Goal: Task Accomplishment & Management: Use online tool/utility

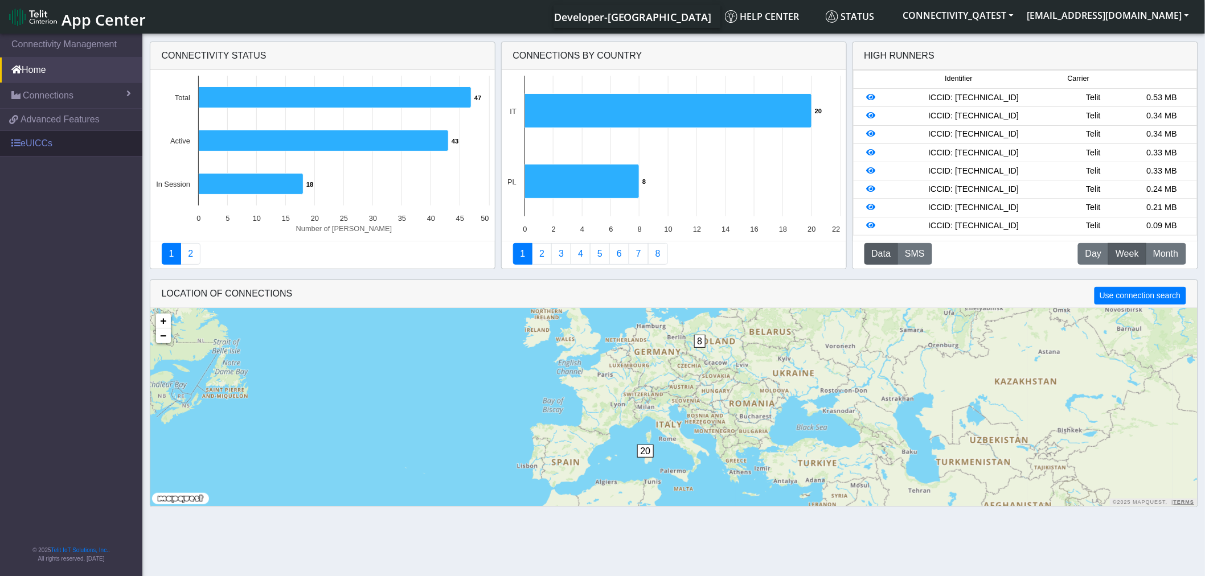
click at [56, 144] on link "eUICCs" at bounding box center [71, 143] width 142 height 25
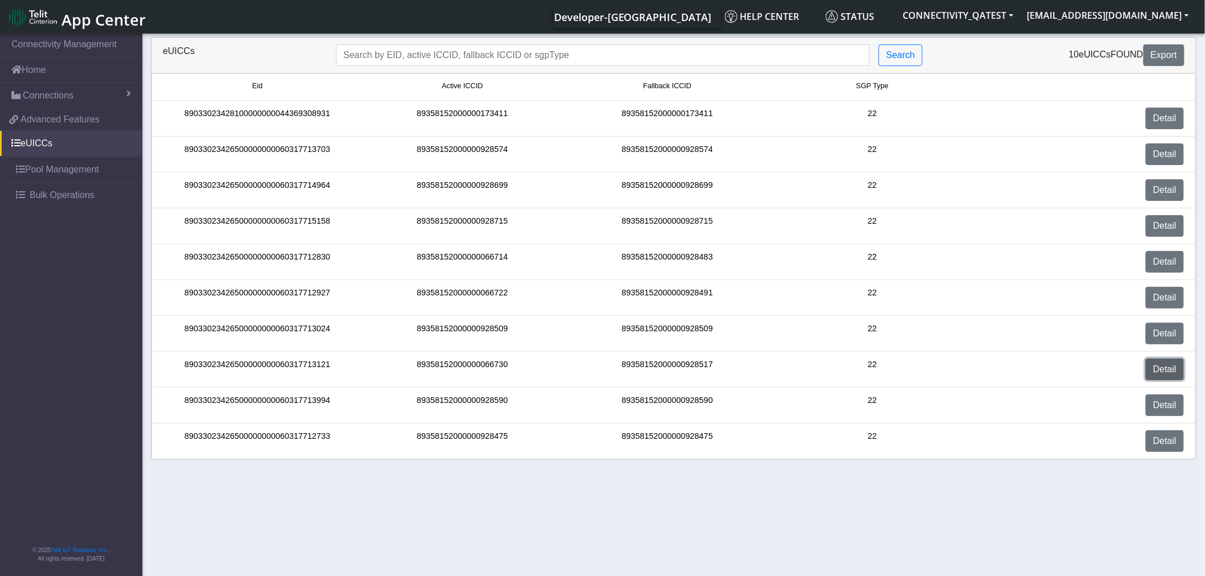
click at [1168, 368] on link "Detail" at bounding box center [1164, 370] width 38 height 22
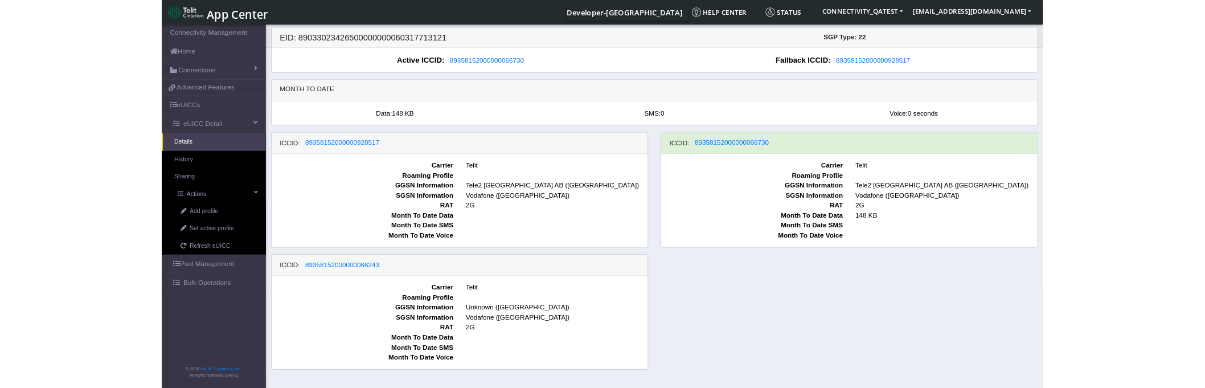
scroll to position [3, 0]
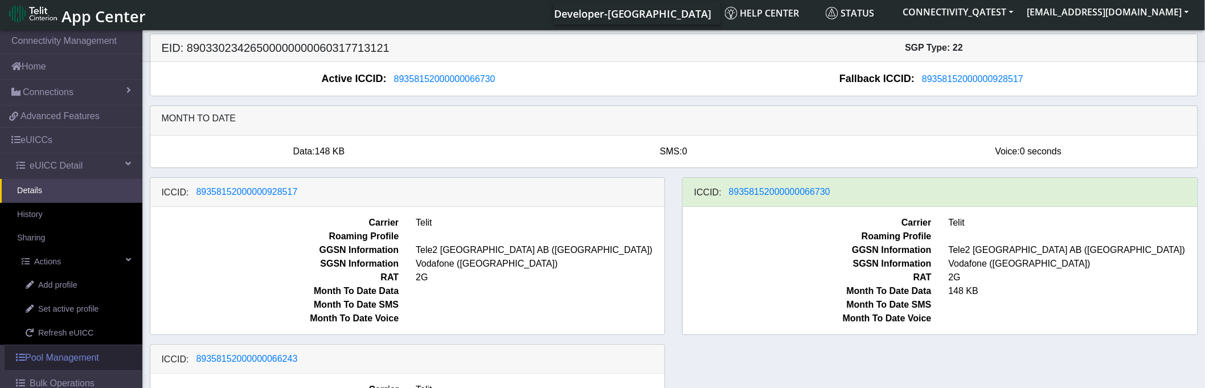
click at [73, 358] on link "Pool Management" at bounding box center [74, 357] width 138 height 25
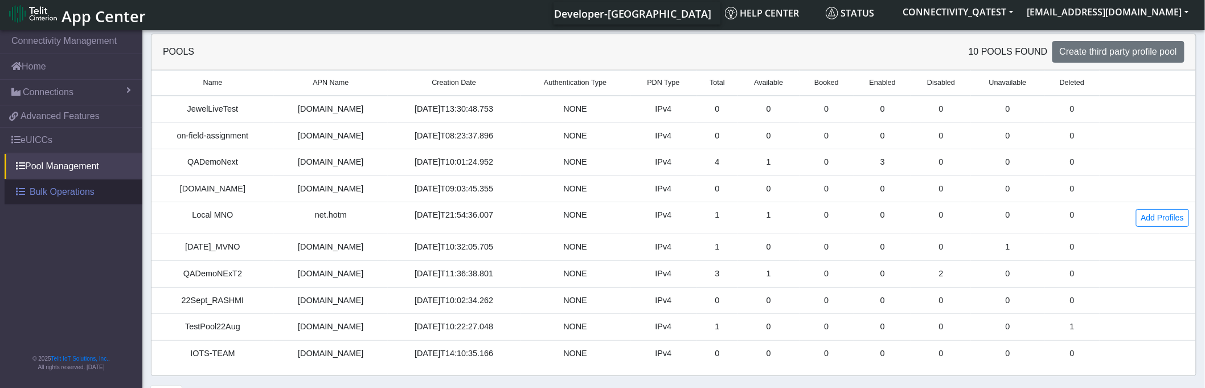
click at [59, 191] on span "Bulk Operations" at bounding box center [62, 192] width 65 height 14
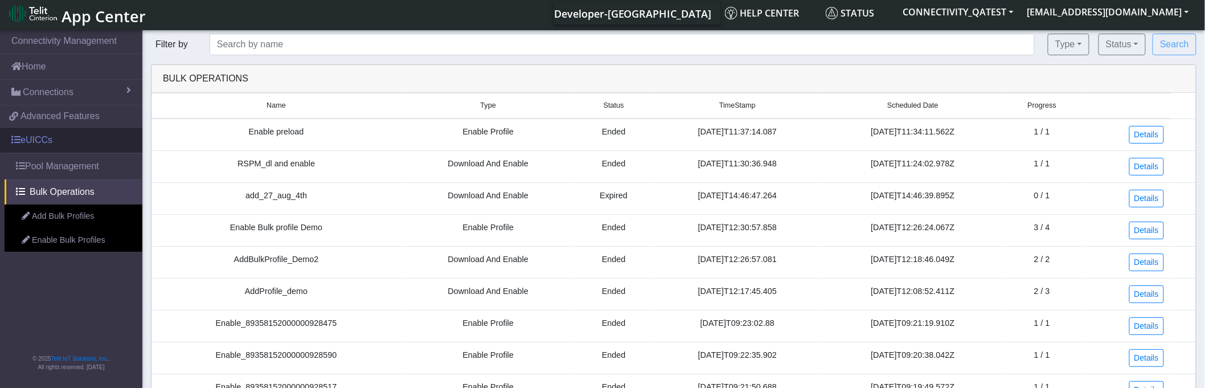
click at [36, 132] on link "eUICCs" at bounding box center [71, 140] width 142 height 25
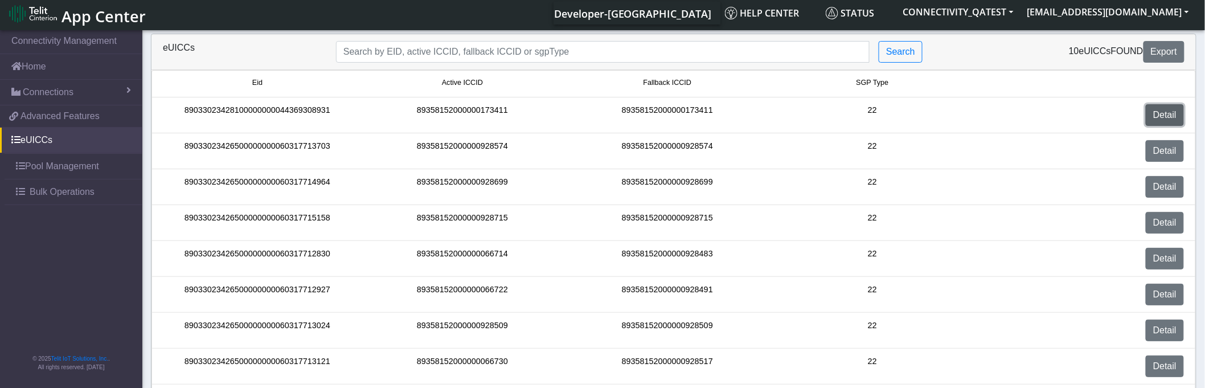
click at [1160, 111] on link "Detail" at bounding box center [1164, 115] width 38 height 22
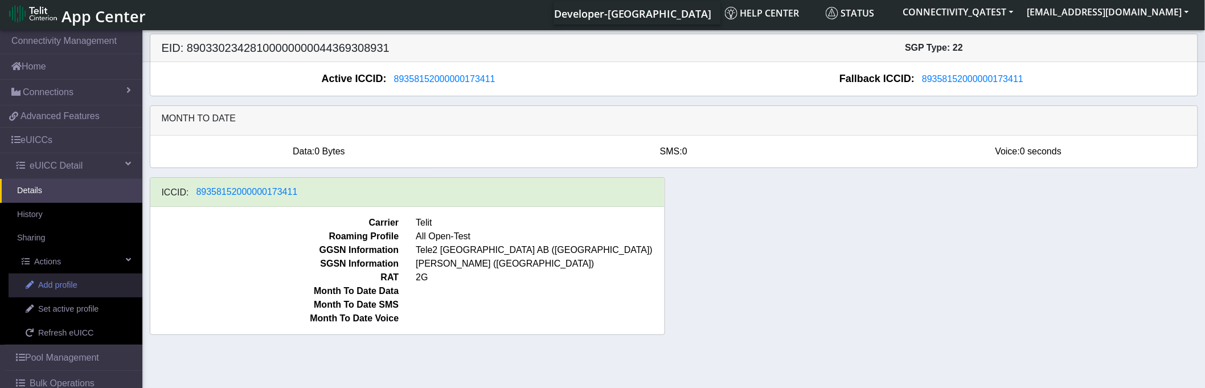
click at [46, 291] on span "Add profile" at bounding box center [57, 285] width 39 height 13
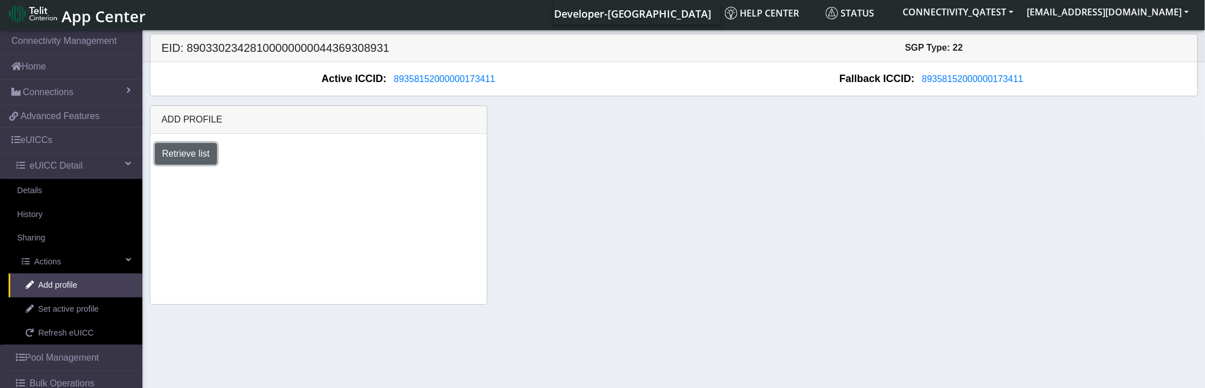
click at [189, 145] on button "Retrieve list" at bounding box center [186, 154] width 63 height 22
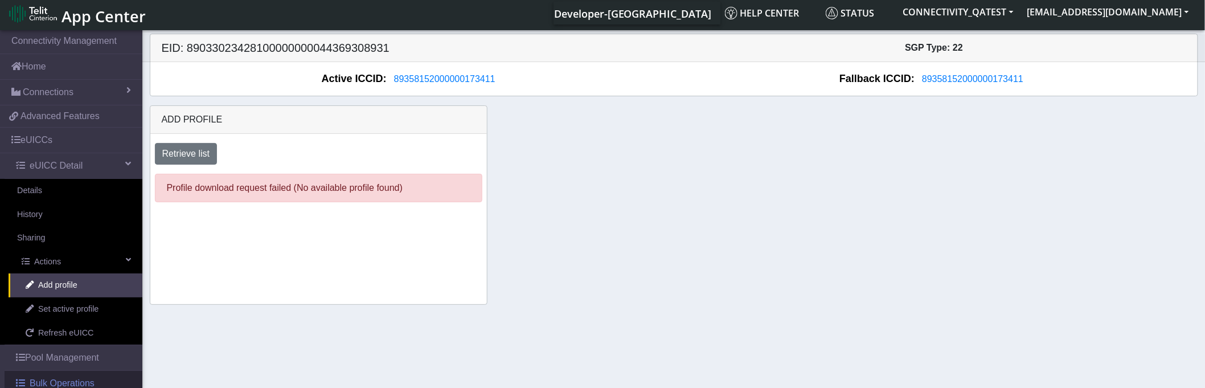
click at [70, 375] on link "Bulk Operations" at bounding box center [74, 383] width 138 height 25
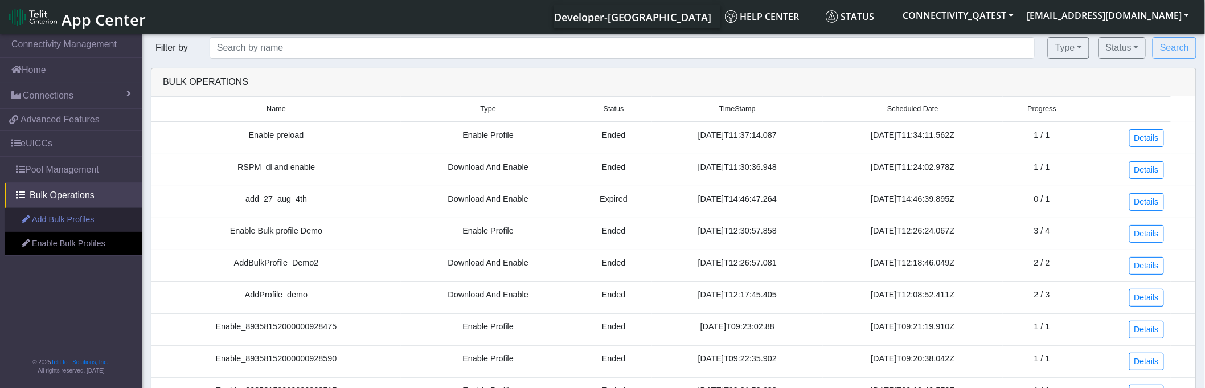
click at [93, 224] on link "Add Bulk Profiles" at bounding box center [74, 220] width 138 height 24
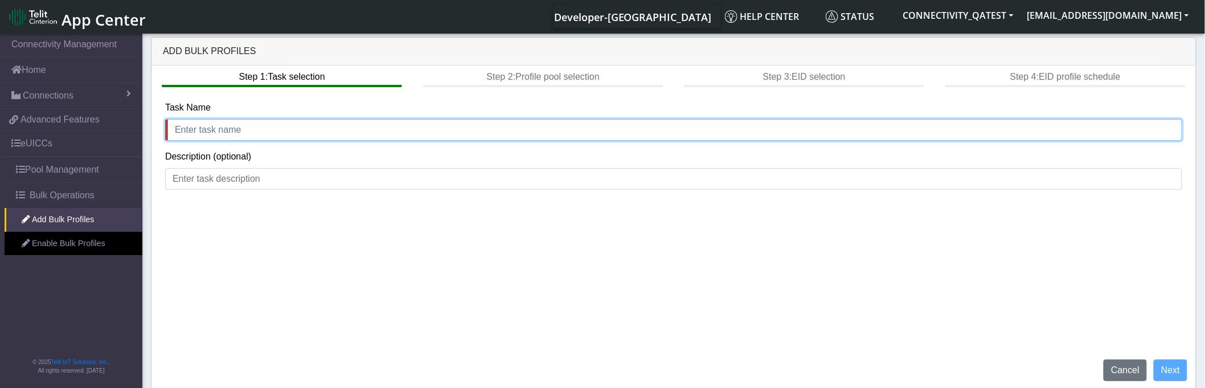
click at [294, 128] on input "text" at bounding box center [673, 130] width 1017 height 22
type input "ddd"
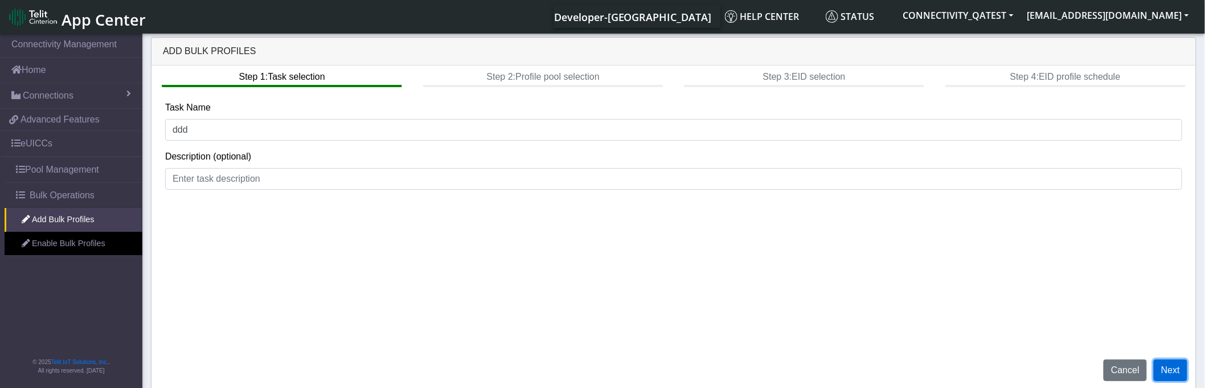
click at [1166, 372] on button "Next" at bounding box center [1170, 370] width 34 height 22
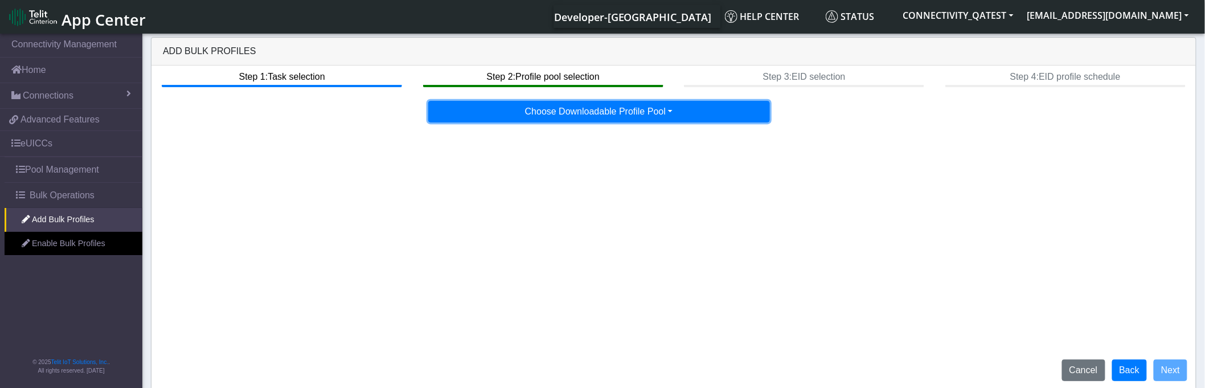
click at [519, 103] on button "Choose Downloadable Profile Pool" at bounding box center [599, 112] width 342 height 22
